Goal: Task Accomplishment & Management: Use online tool/utility

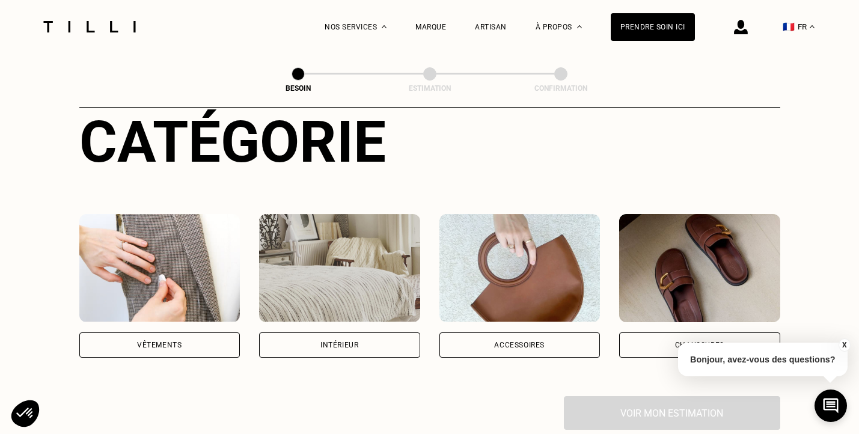
scroll to position [145, 0]
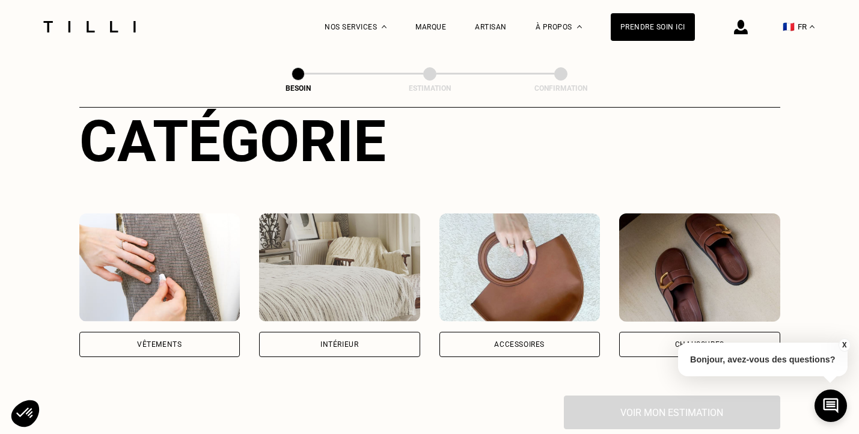
click at [149, 332] on div "Vêtements" at bounding box center [159, 344] width 161 height 25
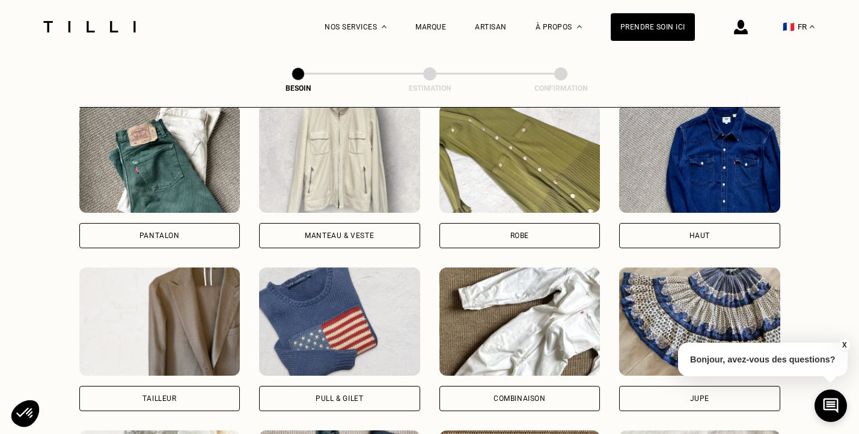
scroll to position [604, 0]
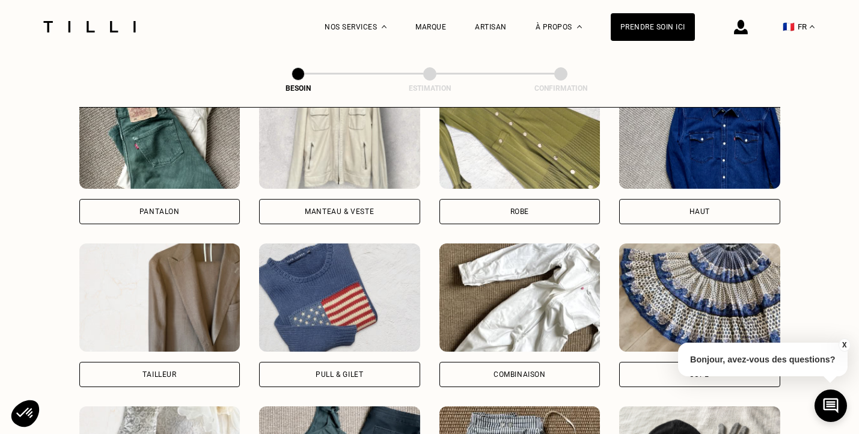
click at [289, 201] on div "Manteau & Veste" at bounding box center [339, 211] width 161 height 25
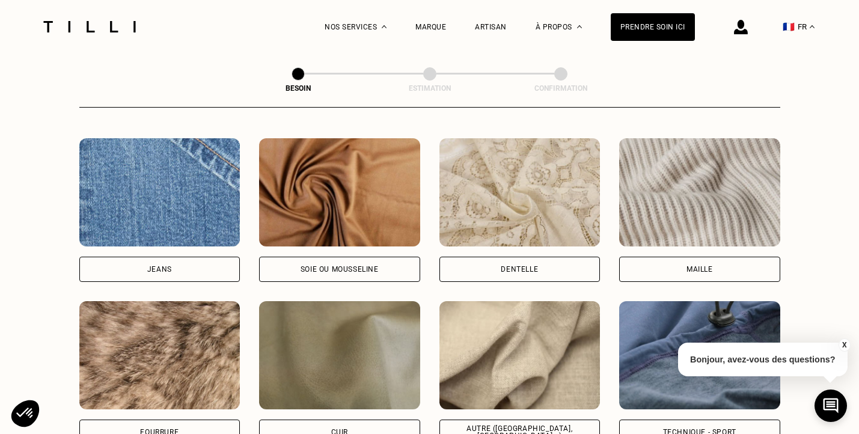
scroll to position [1334, 0]
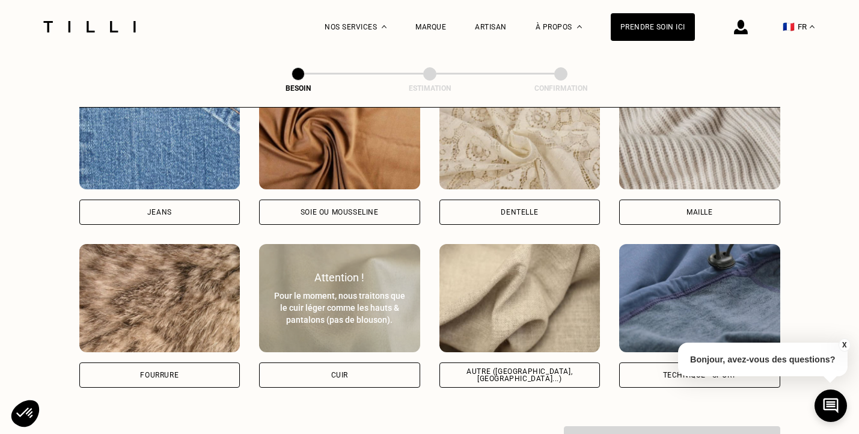
click at [297, 296] on div "Pour le moment, nous traitons que le cuir léger comme les hauts & pantalons (pa…" at bounding box center [339, 308] width 135 height 36
select select "FR"
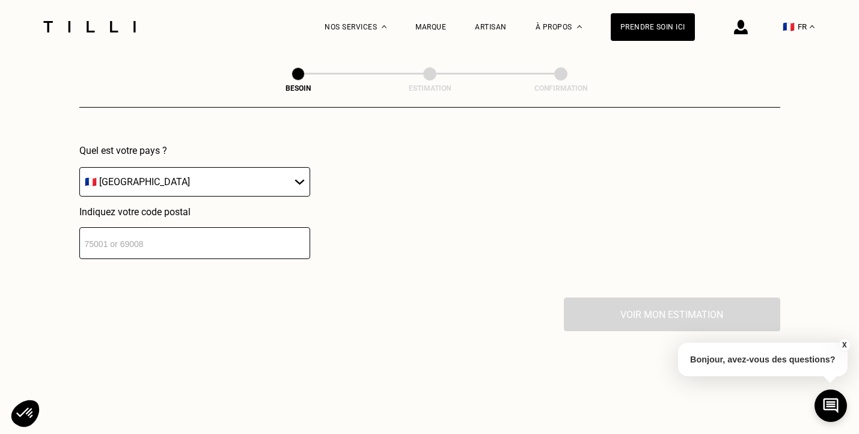
scroll to position [1665, 0]
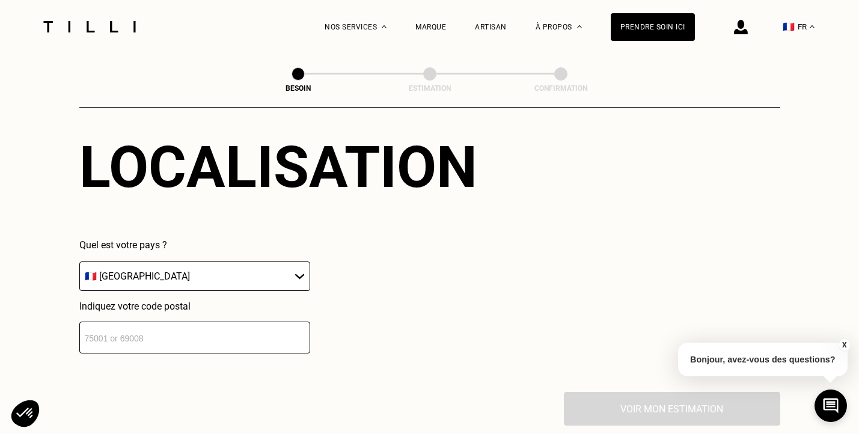
click at [269, 329] on input "number" at bounding box center [194, 338] width 231 height 32
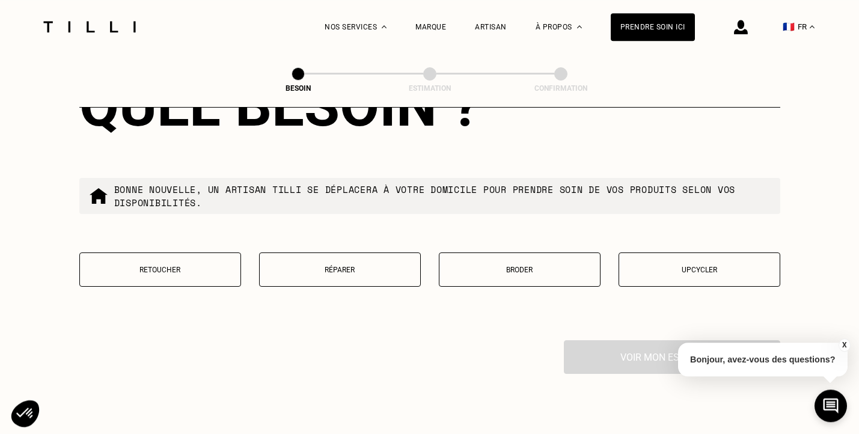
scroll to position [2024, 0]
type input "94470"
click at [351, 267] on p "Réparer" at bounding box center [340, 268] width 148 height 8
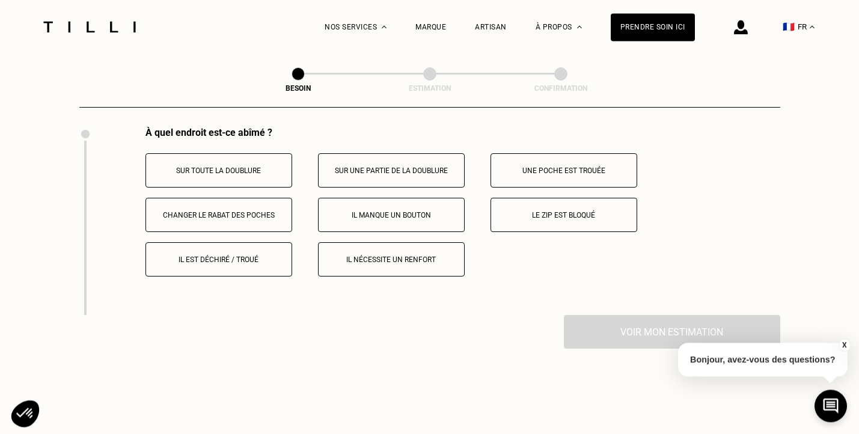
scroll to position [2238, 0]
click at [266, 165] on p "Sur toute la doublure" at bounding box center [218, 169] width 133 height 8
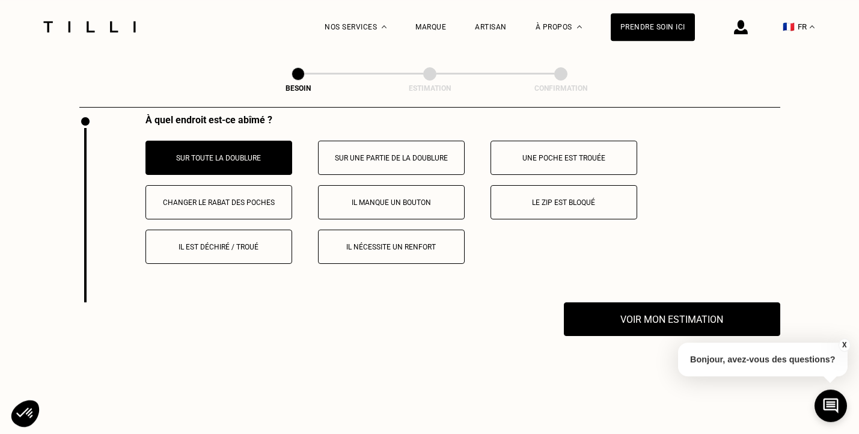
scroll to position [2247, 0]
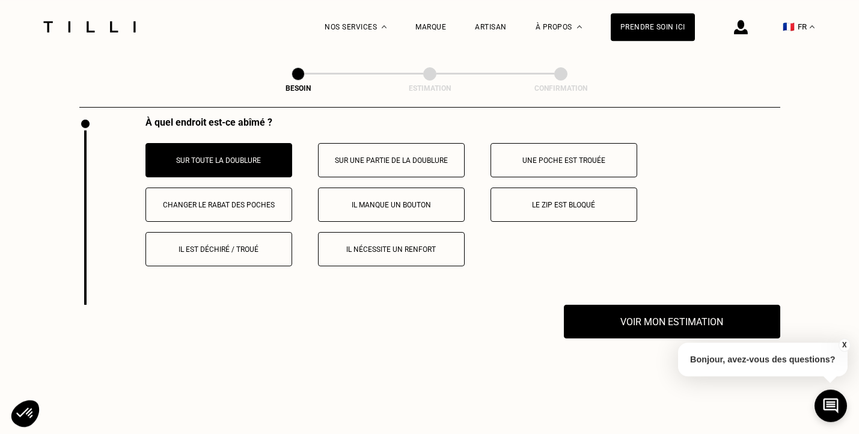
click at [257, 248] on p "Il est déchiré / troué" at bounding box center [218, 249] width 133 height 8
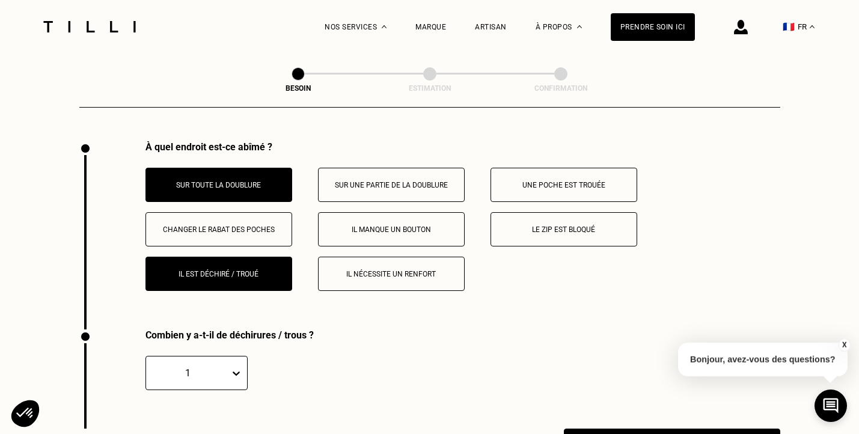
scroll to position [2197, 0]
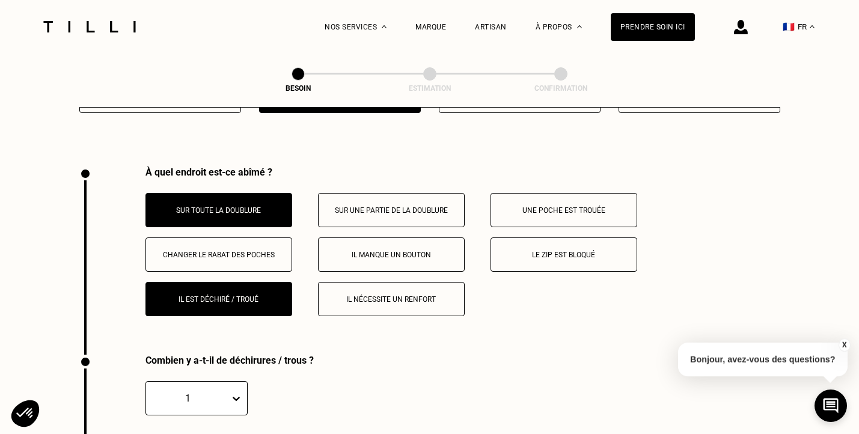
click at [216, 398] on div "1" at bounding box center [196, 398] width 102 height 34
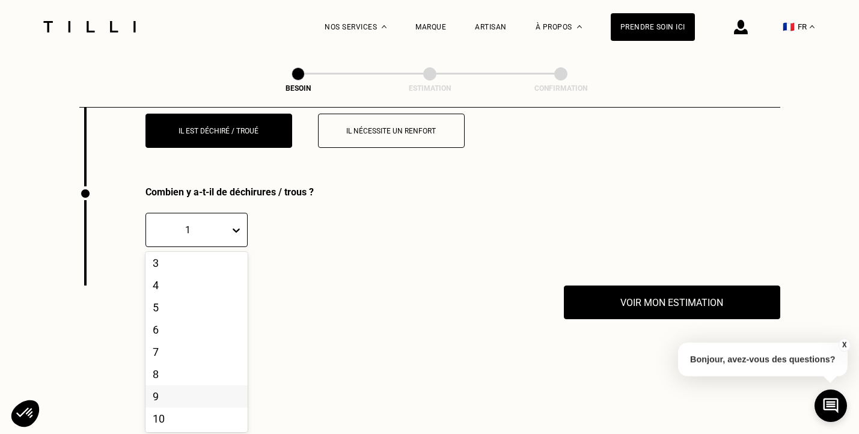
scroll to position [0, 0]
click at [362, 300] on div "Voir mon estimation" at bounding box center [429, 302] width 701 height 34
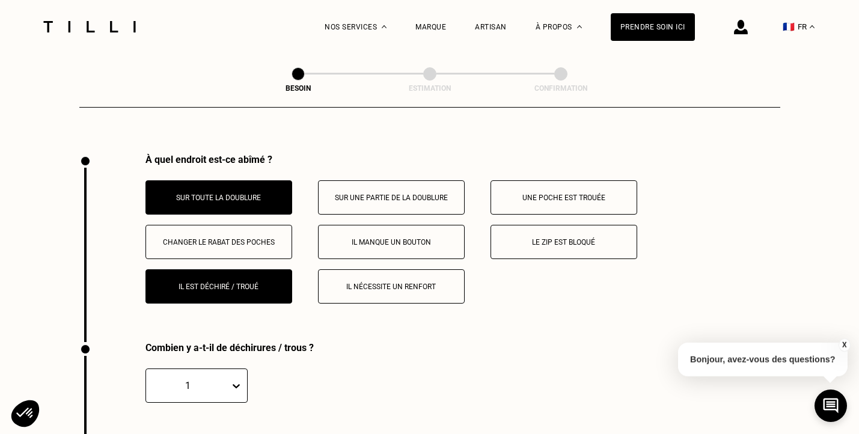
scroll to position [2205, 0]
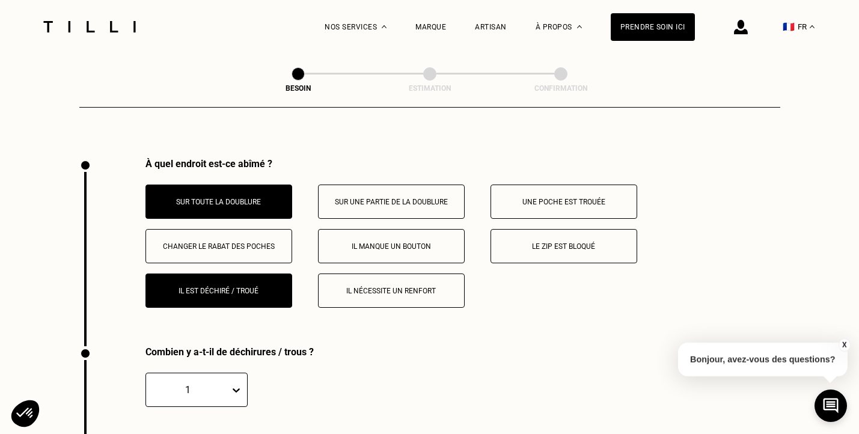
click at [362, 300] on button "Il nécessite un renfort" at bounding box center [391, 290] width 147 height 34
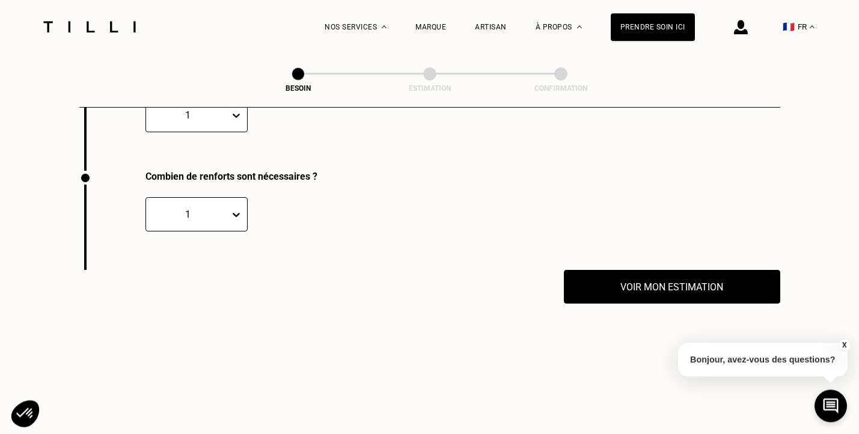
scroll to position [2572, 0]
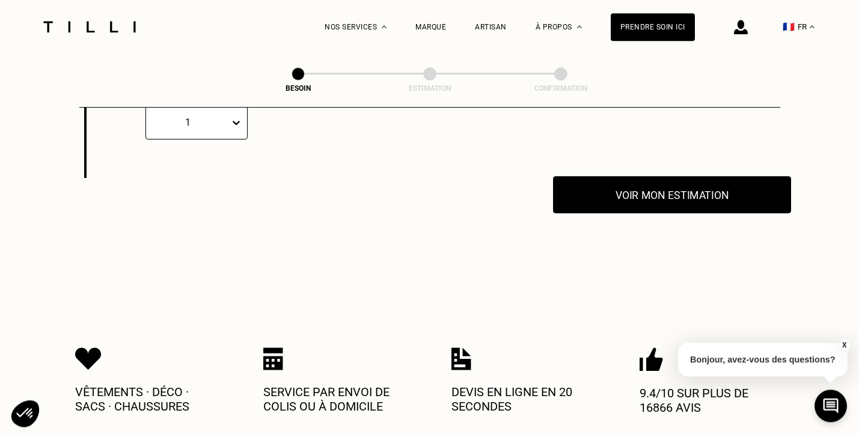
click at [622, 196] on button "Voir mon estimation" at bounding box center [672, 194] width 238 height 37
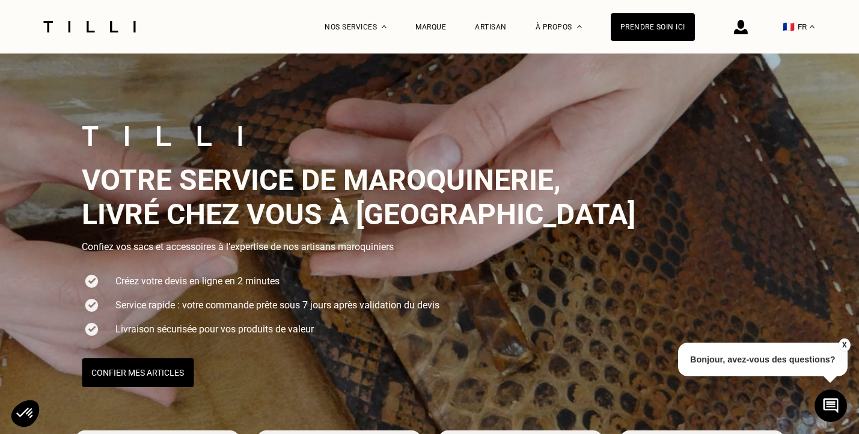
click at [108, 22] on img at bounding box center [89, 26] width 101 height 11
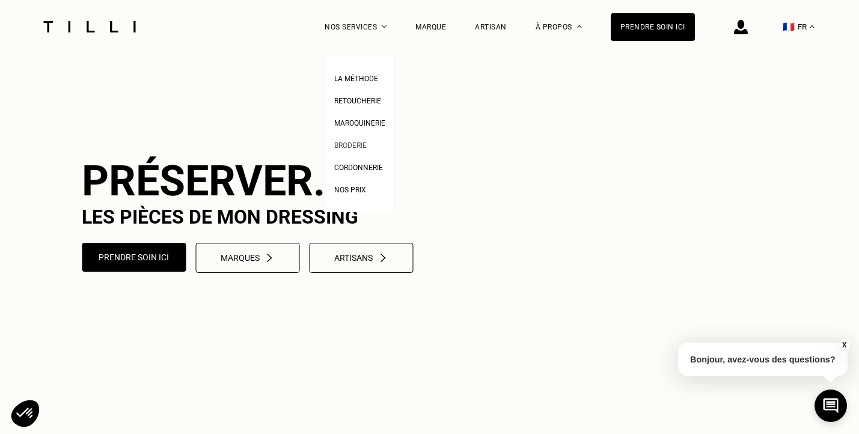
click at [355, 147] on span "Broderie" at bounding box center [350, 145] width 32 height 8
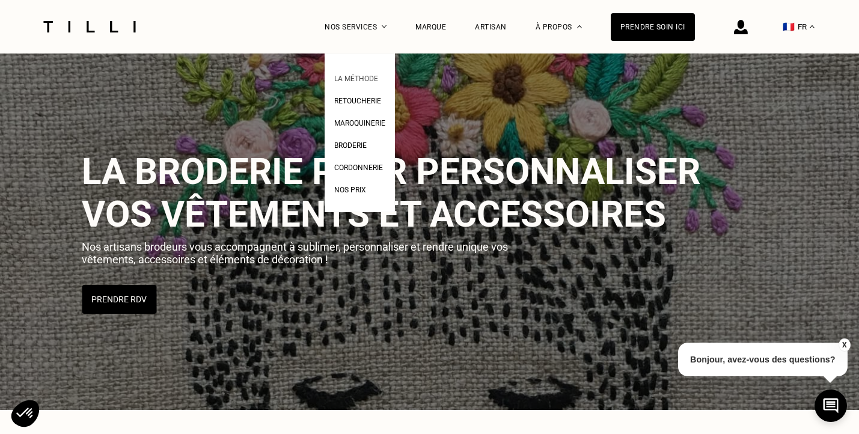
click at [364, 73] on link "La Méthode" at bounding box center [356, 77] width 44 height 13
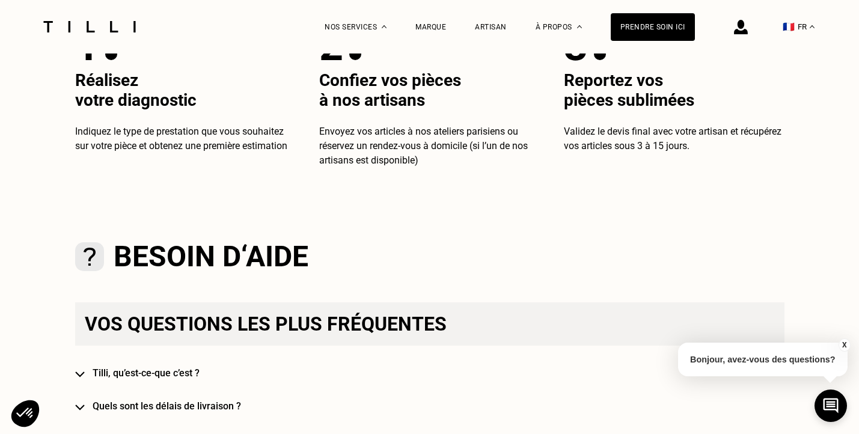
scroll to position [552, 0]
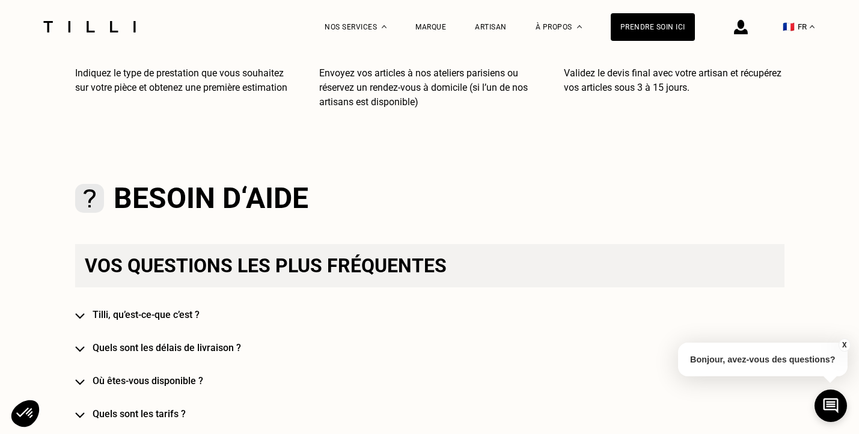
click at [175, 328] on div "Vos questions les plus fréquentes [PERSON_NAME], qu’est-ce-que c’est ? Quels so…" at bounding box center [429, 365] width 709 height 242
click at [171, 316] on h4 "Tilli, qu’est-ce-que c’est ?" at bounding box center [447, 314] width 709 height 11
